Goal: Communication & Community: Participate in discussion

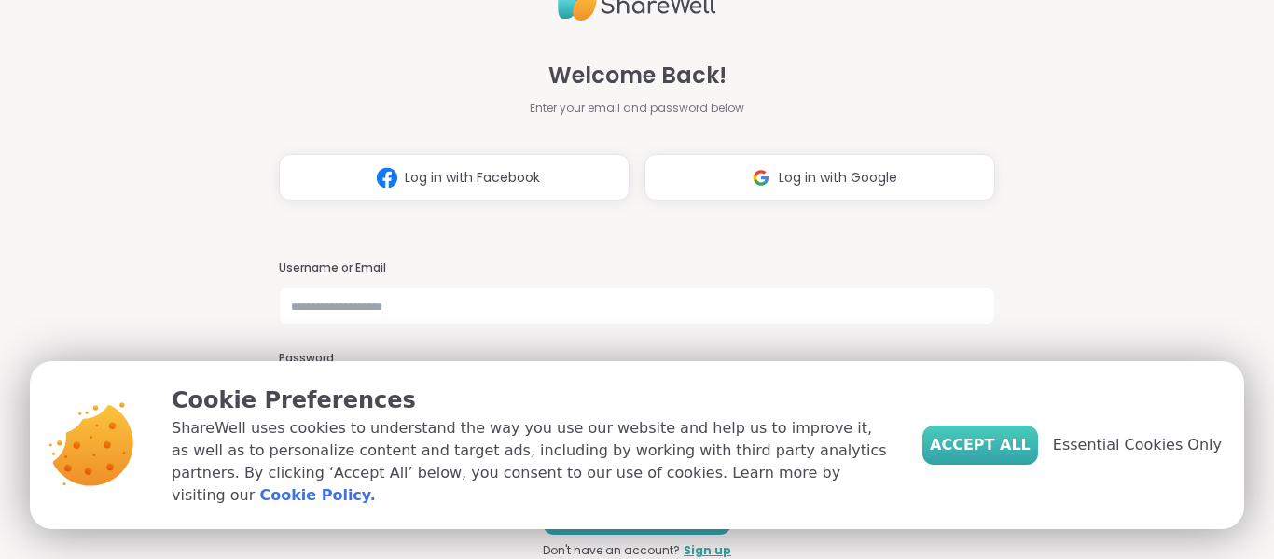
click at [994, 451] on span "Accept All" at bounding box center [980, 445] width 101 height 22
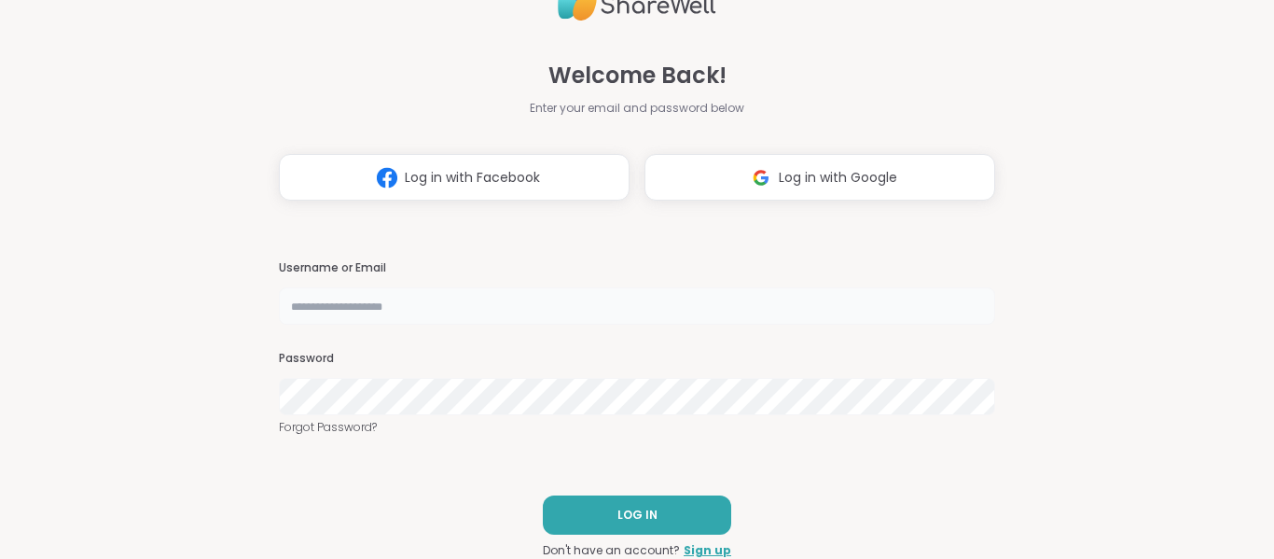
click at [728, 319] on input "text" at bounding box center [637, 305] width 716 height 37
type input "**********"
click at [621, 521] on span "LOG IN" at bounding box center [638, 515] width 40 height 17
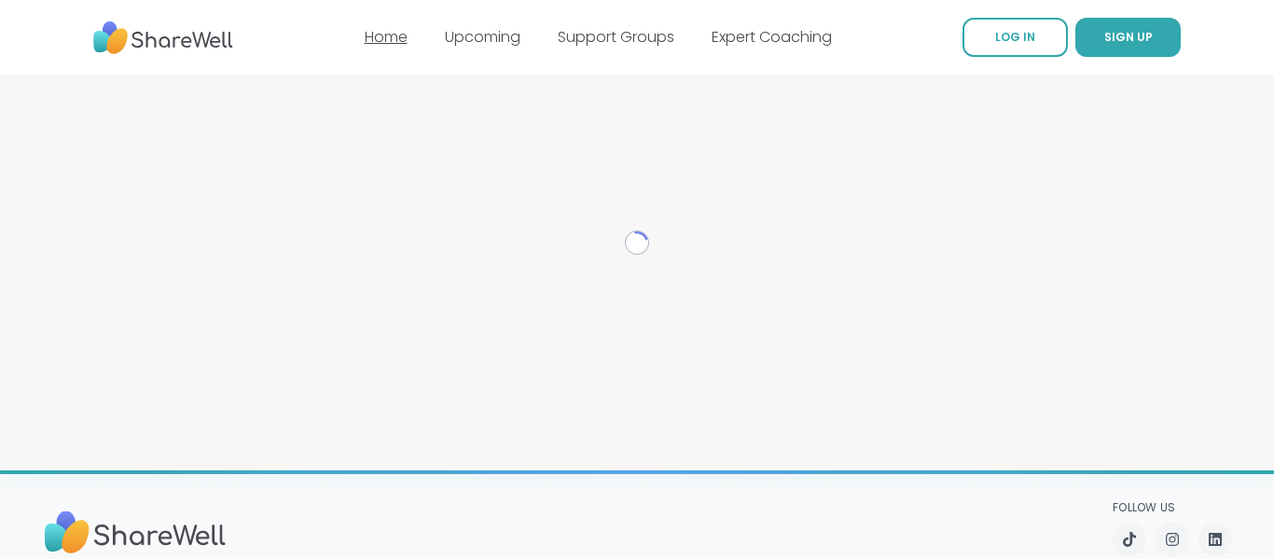
click at [398, 43] on link "Home" at bounding box center [386, 36] width 43 height 21
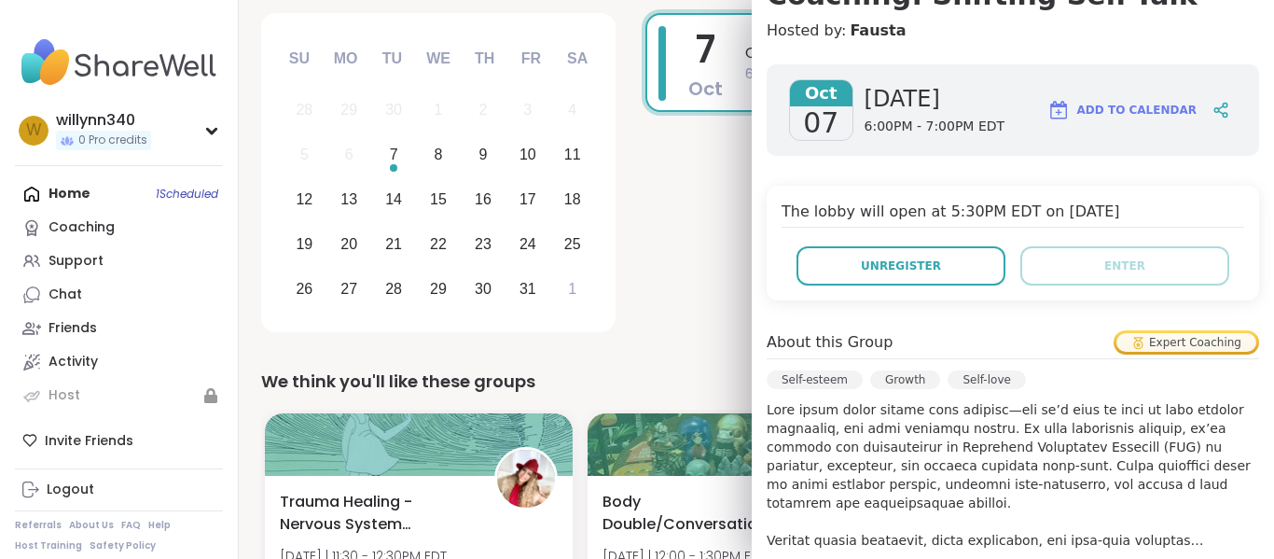
scroll to position [251, 0]
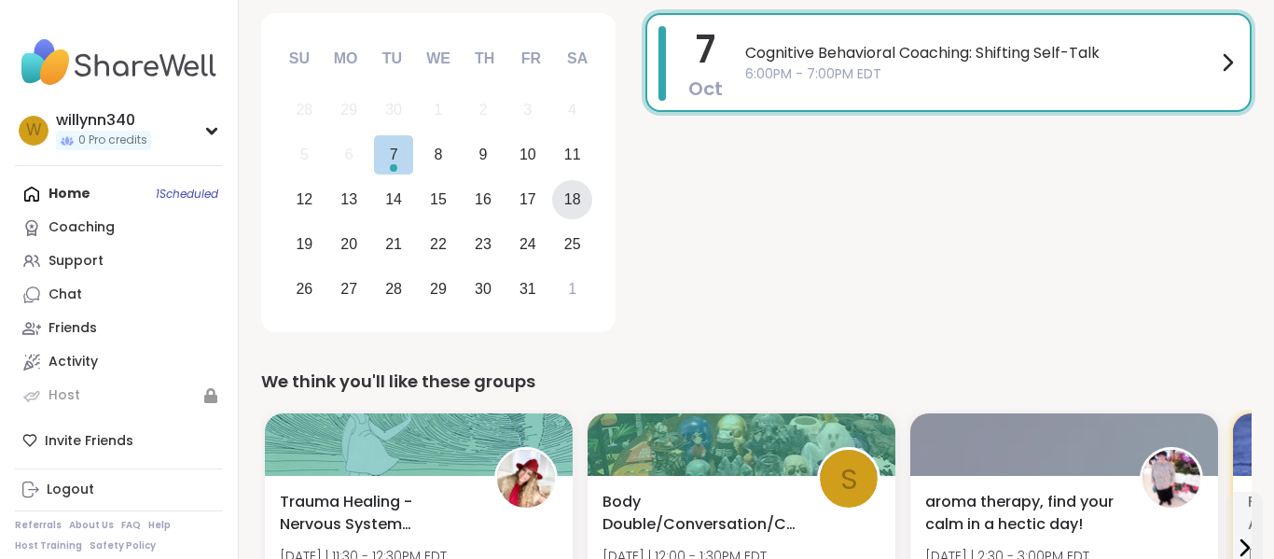
click at [570, 208] on div "18" at bounding box center [572, 199] width 17 height 25
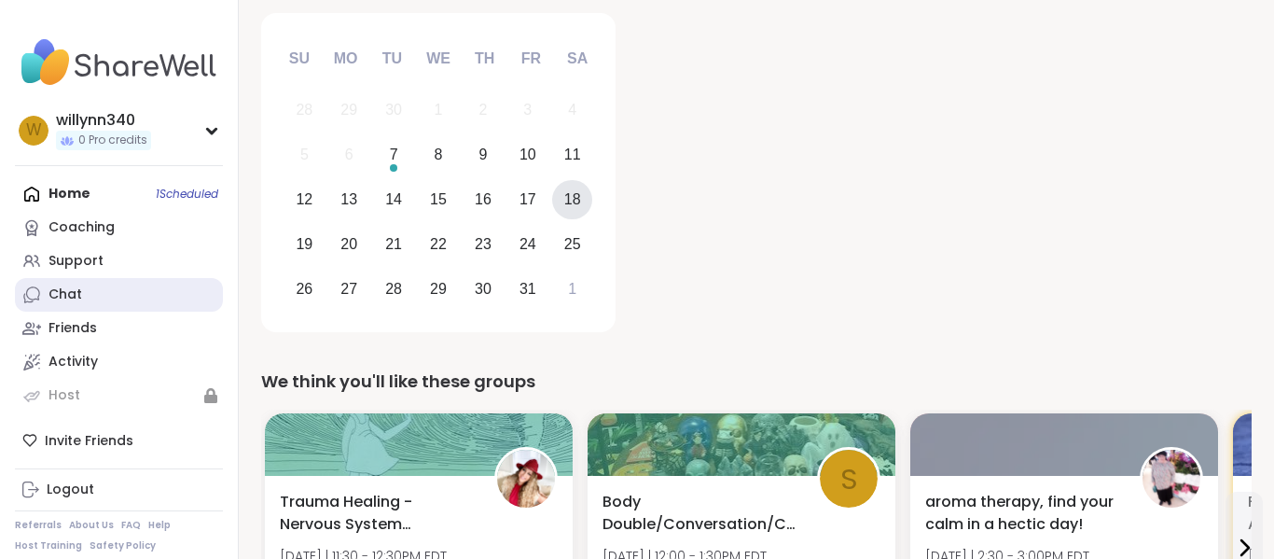
click at [135, 309] on link "Chat" at bounding box center [119, 295] width 208 height 34
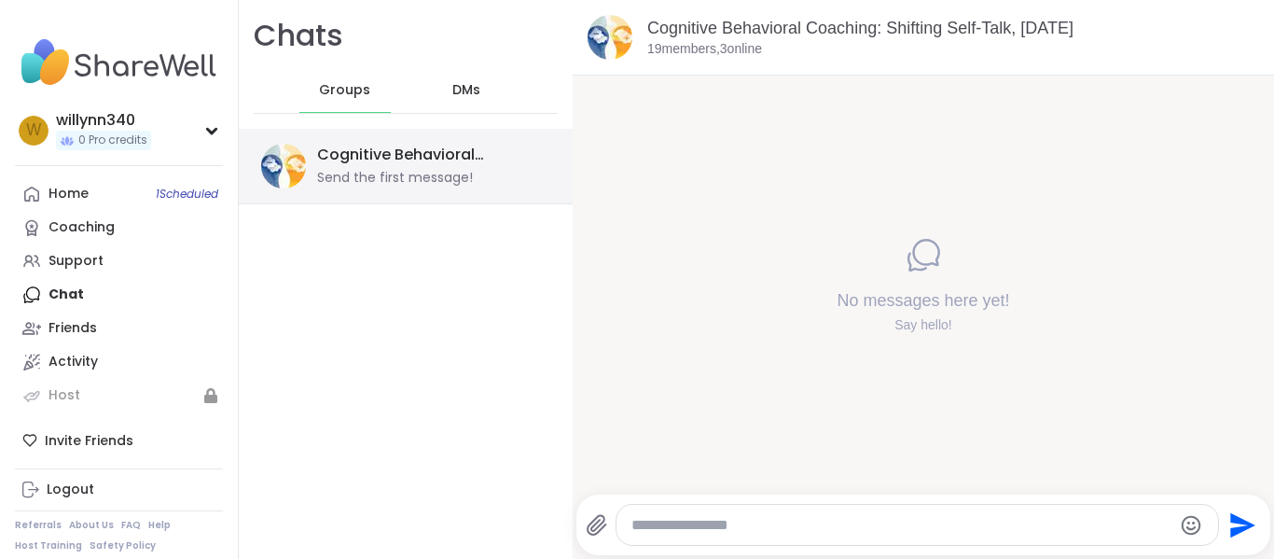
click at [417, 189] on div "Cognitive Behavioral Coaching: Shifting Self-Talk, Oct 07 Send the first messag…" at bounding box center [406, 167] width 334 height 76
click at [728, 521] on textarea "Type your message" at bounding box center [902, 525] width 541 height 19
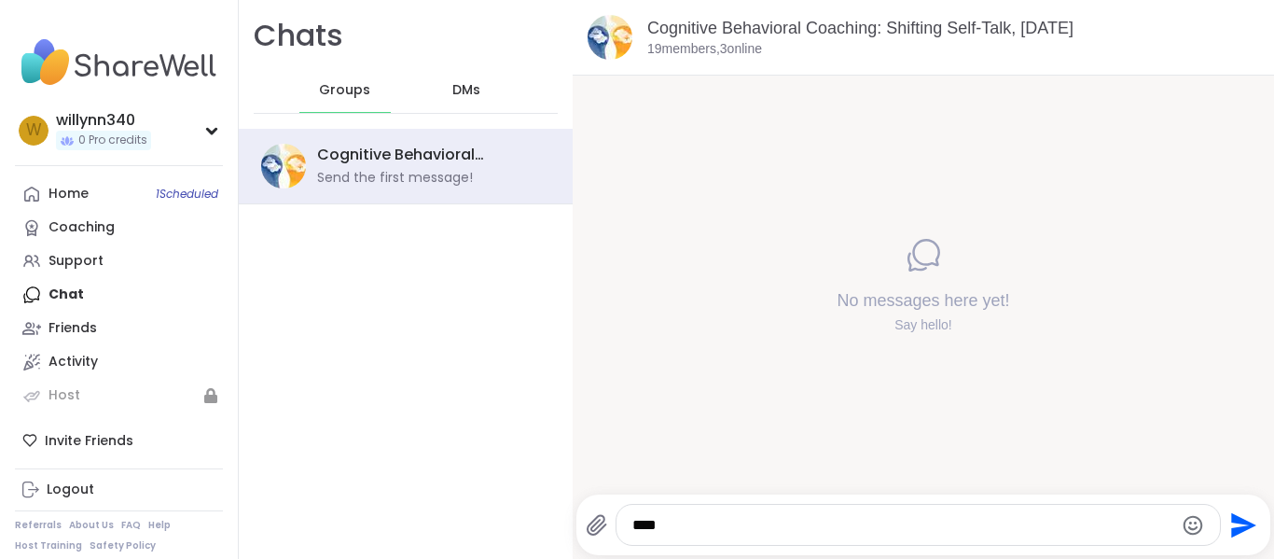
type textarea "*****"
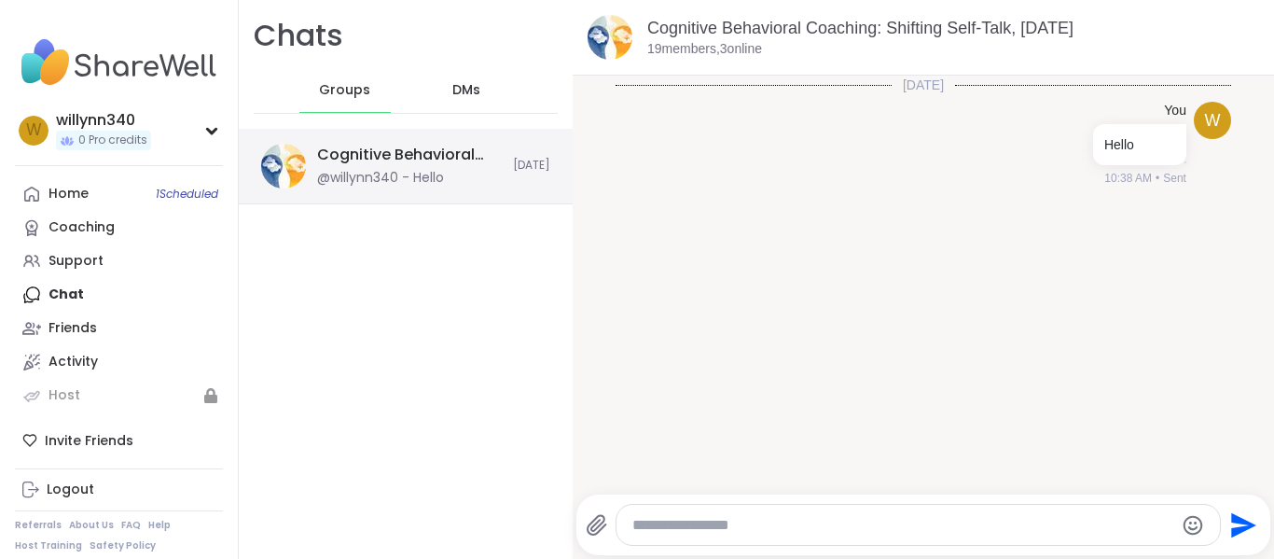
click at [415, 201] on div "Cognitive Behavioral Coaching: Shifting Self-Talk, Oct 07 @willynn340 - Hello T…" at bounding box center [406, 167] width 334 height 76
click at [465, 109] on div "DMs" at bounding box center [467, 90] width 91 height 45
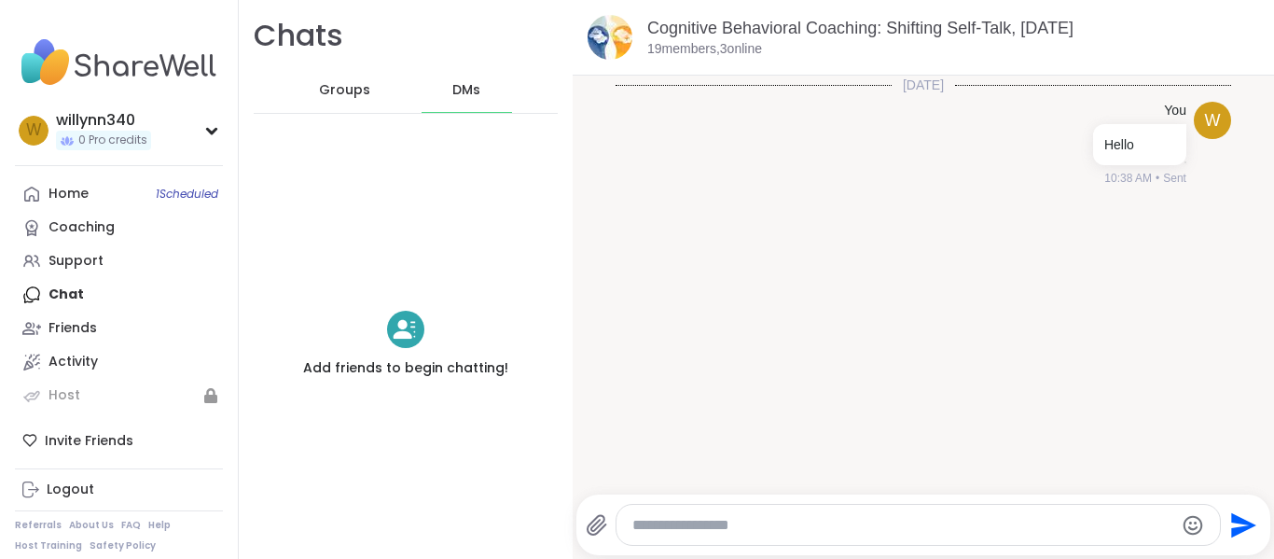
click at [322, 70] on div "Groups" at bounding box center [344, 90] width 91 height 45
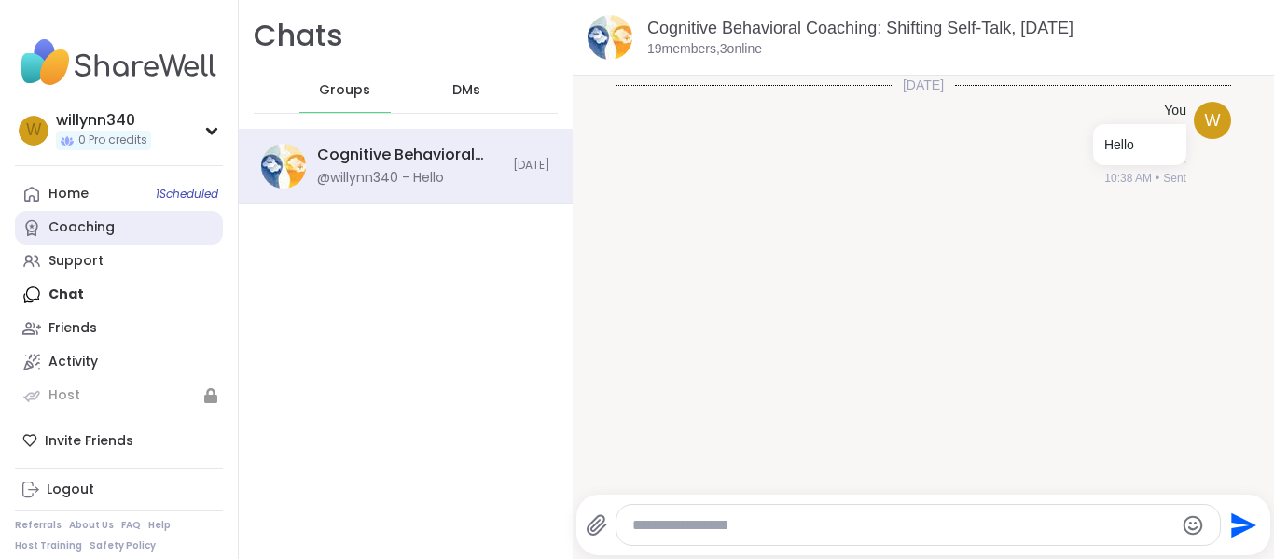
click at [66, 239] on link "Coaching" at bounding box center [119, 228] width 208 height 34
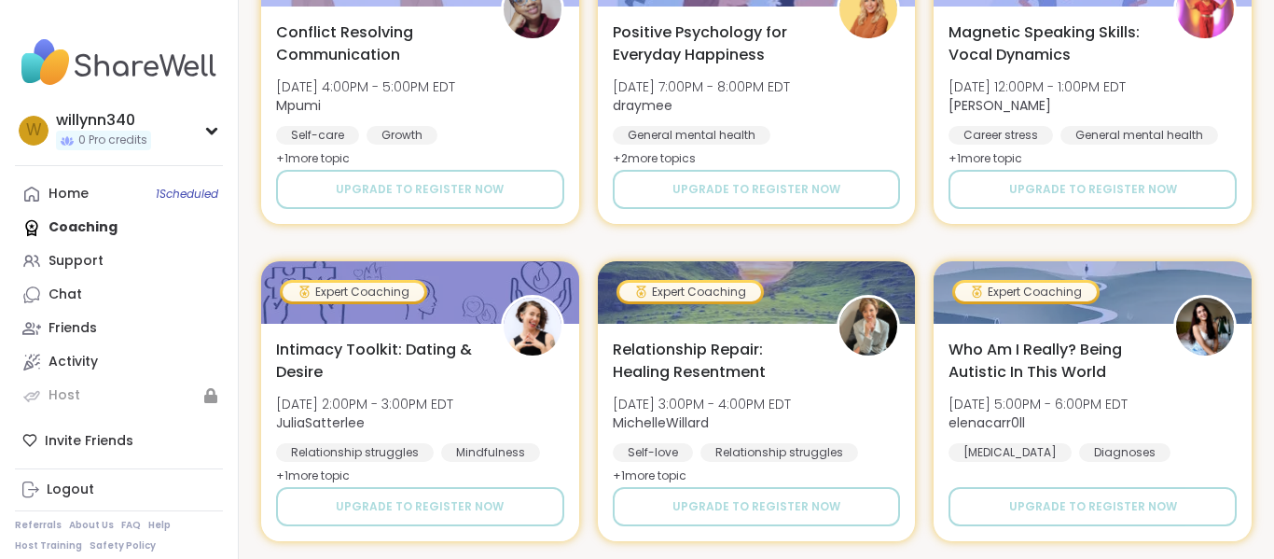
scroll to position [1086, 0]
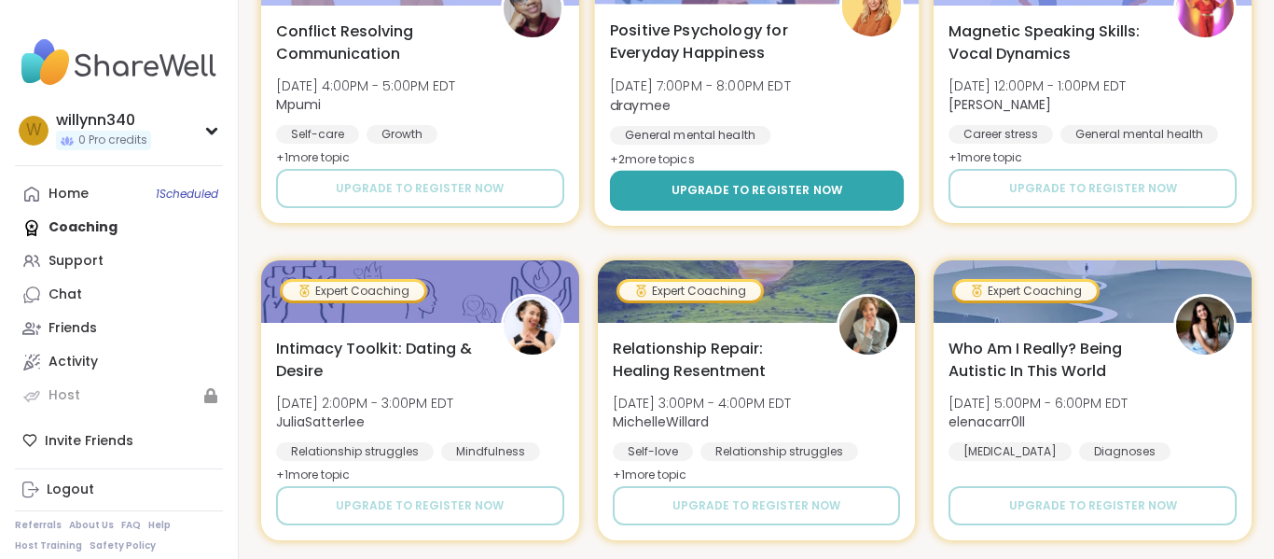
click at [742, 194] on span "Upgrade to register now" at bounding box center [757, 190] width 172 height 17
